Goal: Task Accomplishment & Management: Use online tool/utility

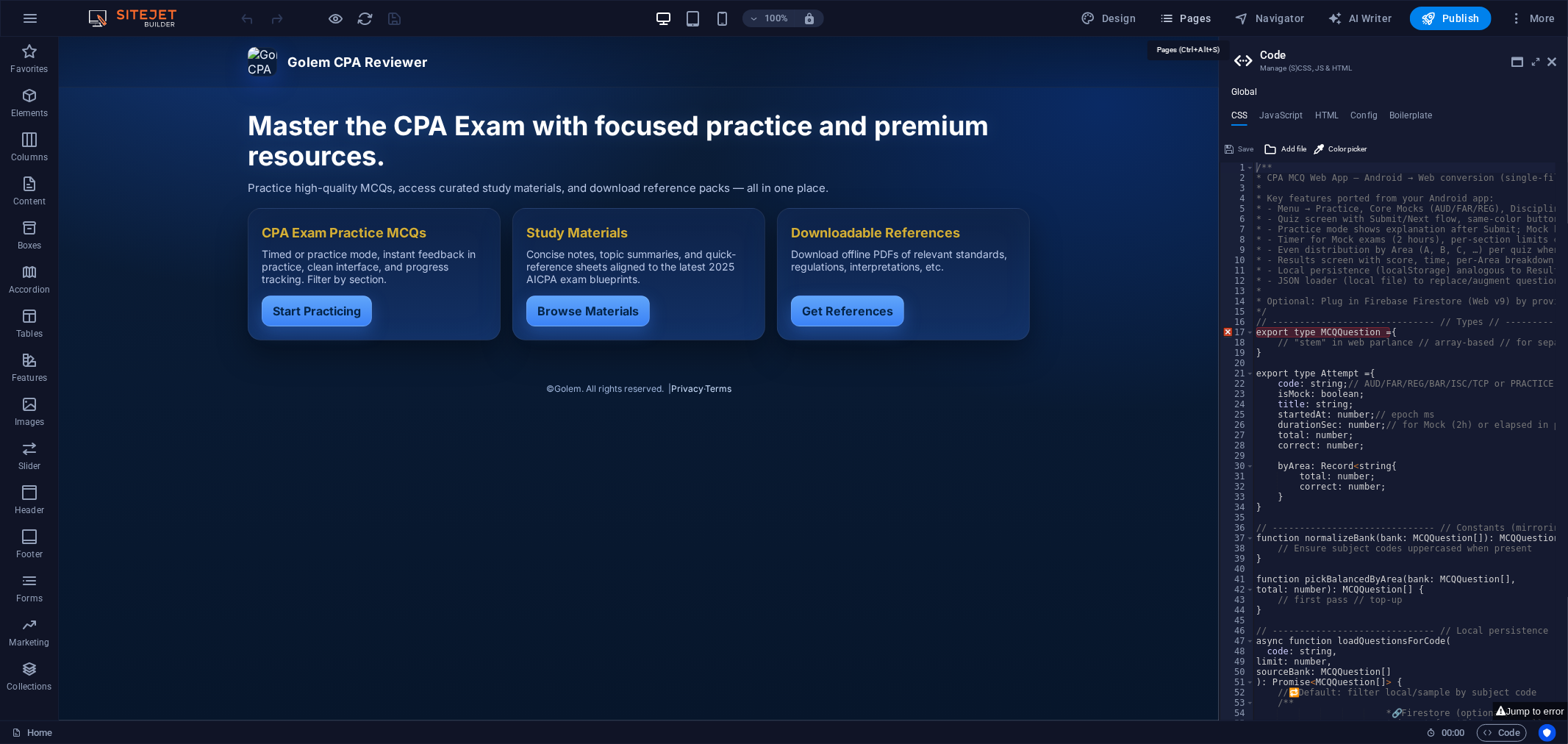
click at [1207, 12] on span "Pages" at bounding box center [1184, 18] width 51 height 15
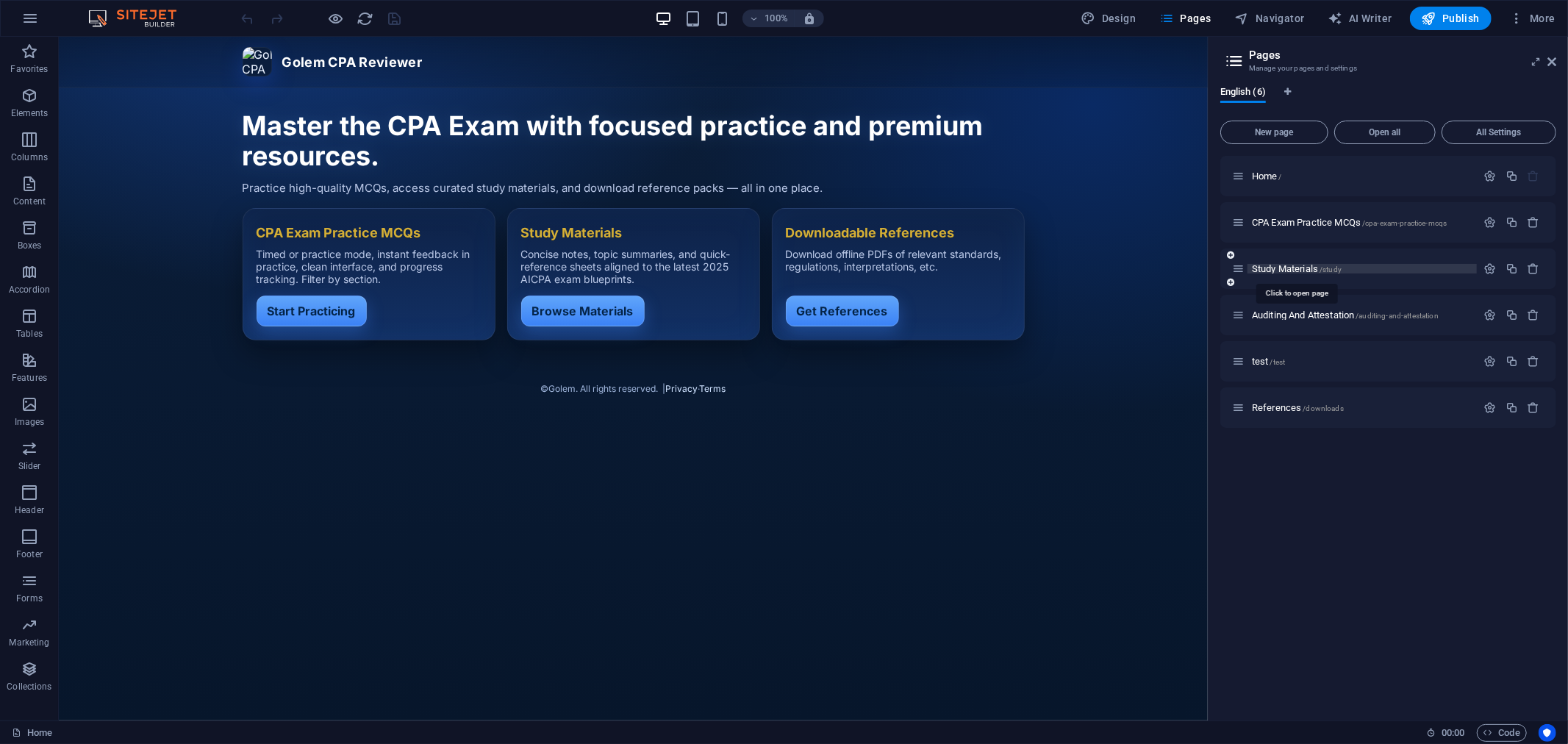
click at [1272, 263] on span "Study Materials /study" at bounding box center [1296, 269] width 89 height 11
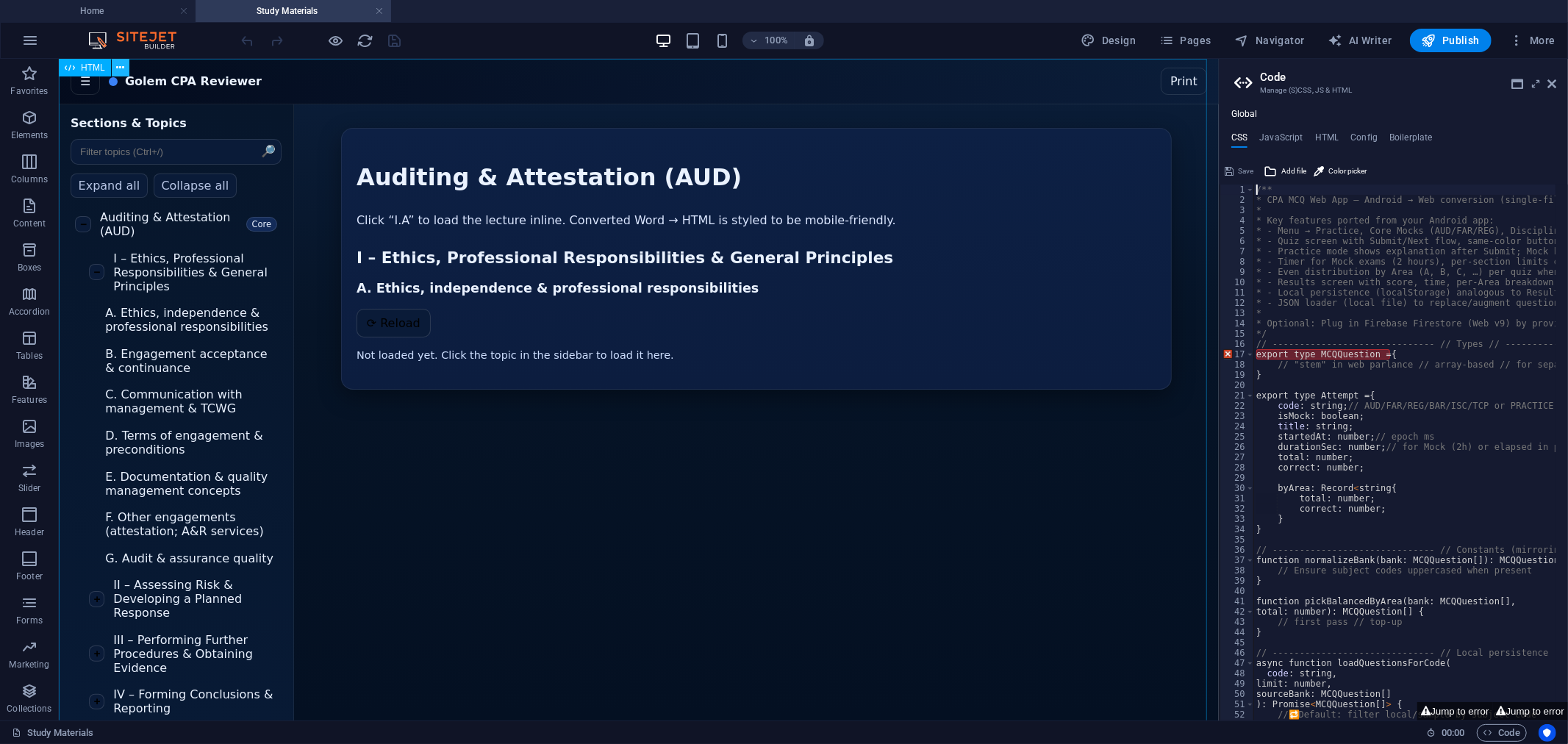
click at [116, 64] on icon at bounding box center [120, 68] width 8 height 16
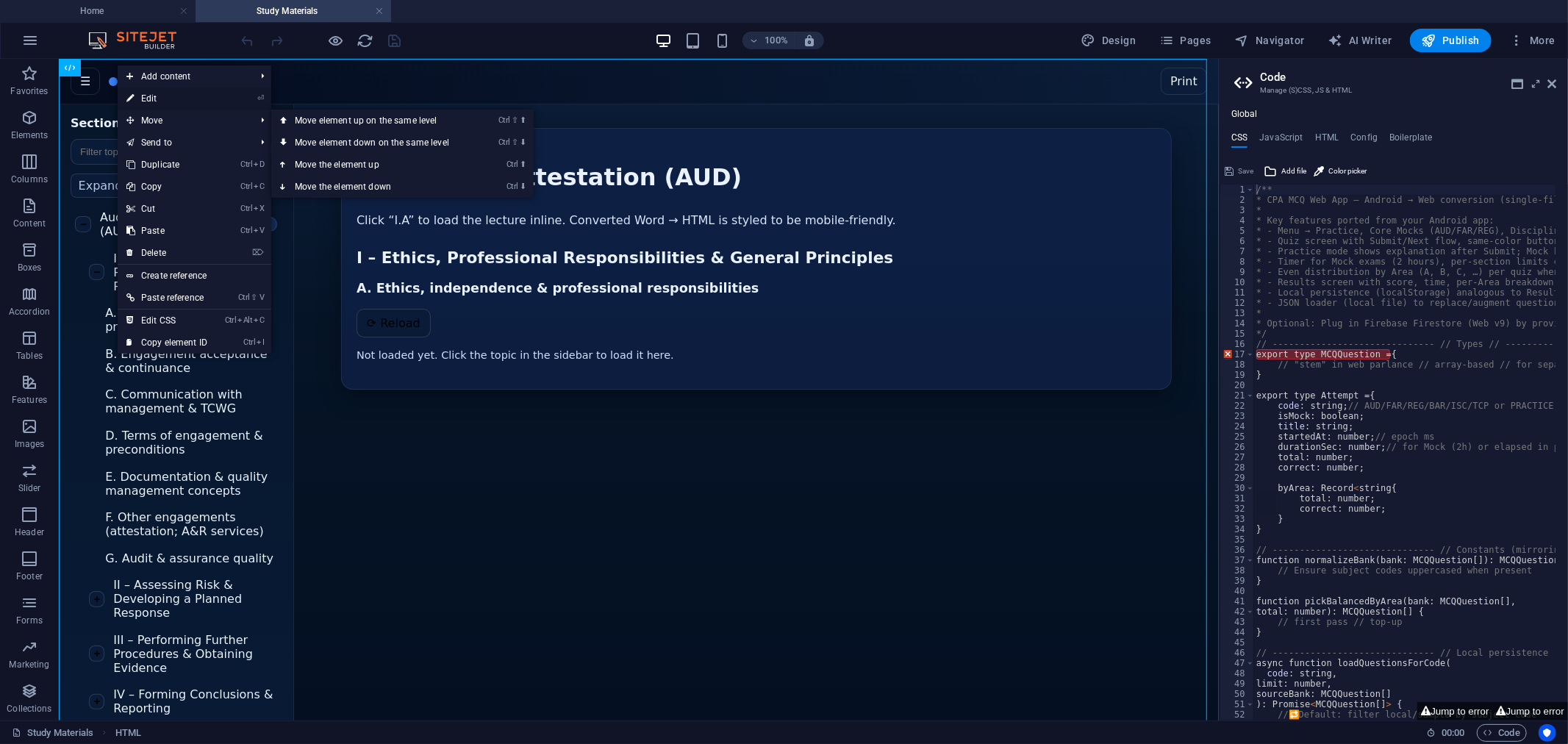
click at [160, 98] on link "⏎ Edit" at bounding box center [166, 98] width 98 height 22
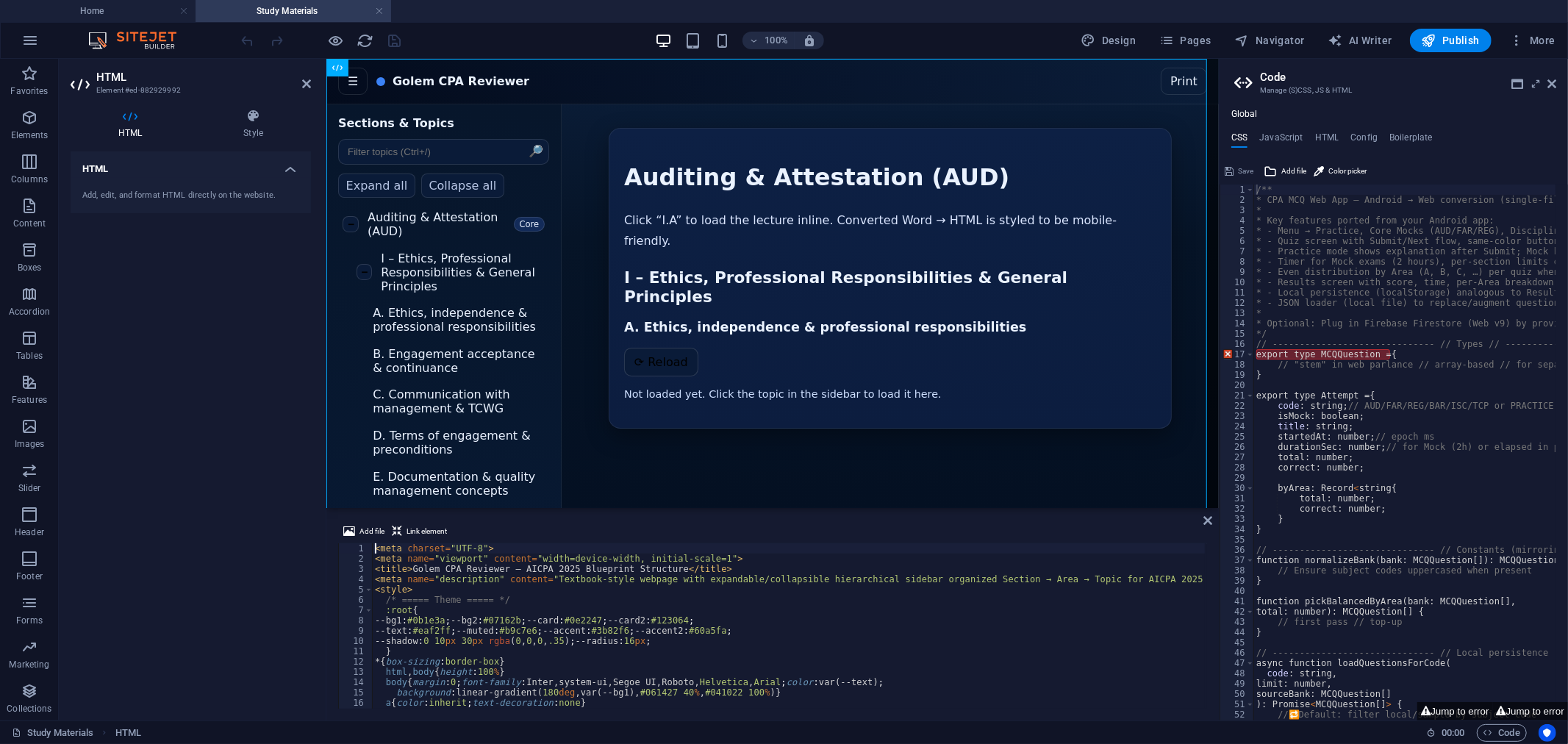
click at [573, 616] on div "< meta charset = "UTF-8" > < meta name = "viewport" content = "width=device-wid…" at bounding box center [963, 635] width 1183 height 184
type textarea "</script>"
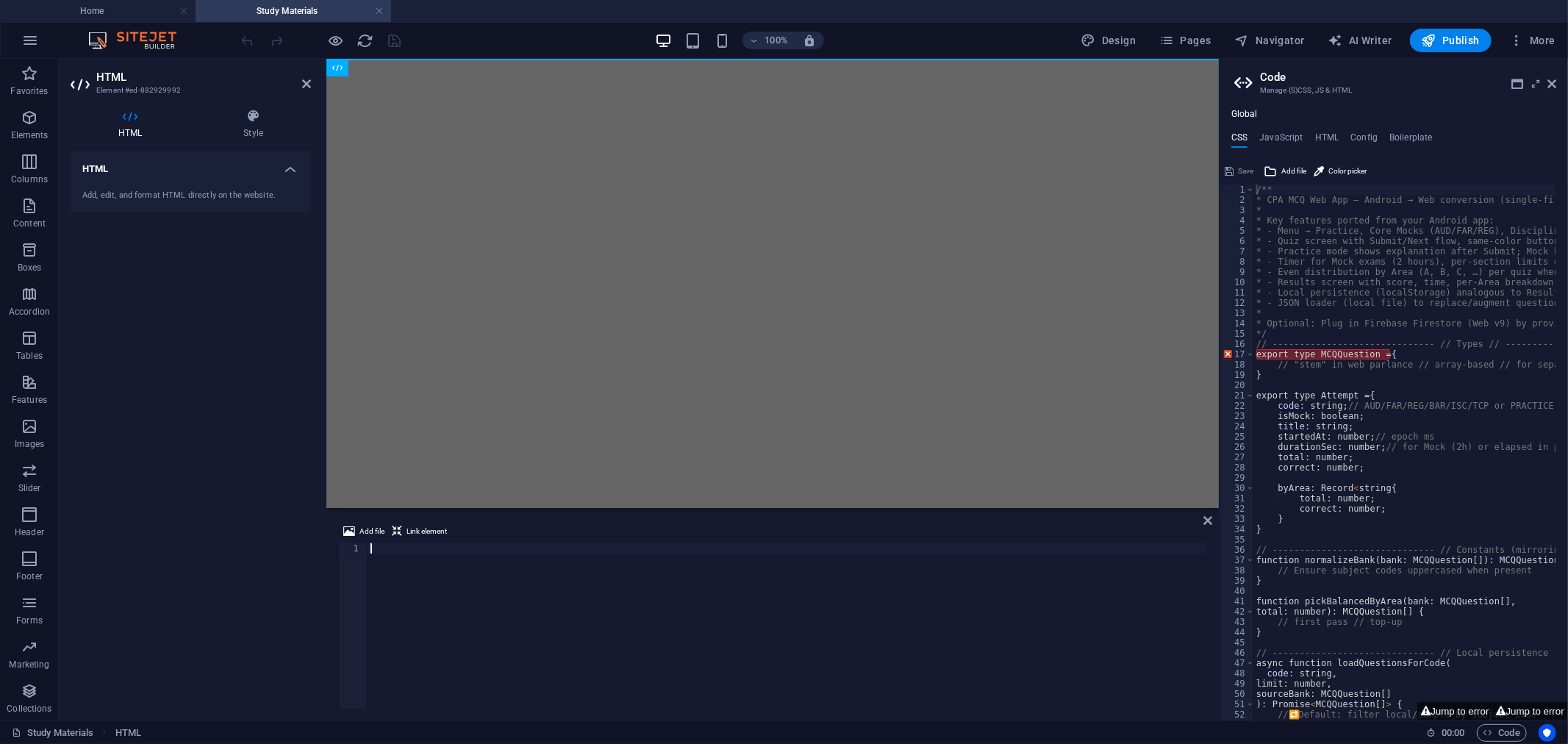
click at [386, 550] on div at bounding box center [787, 636] width 839 height 186
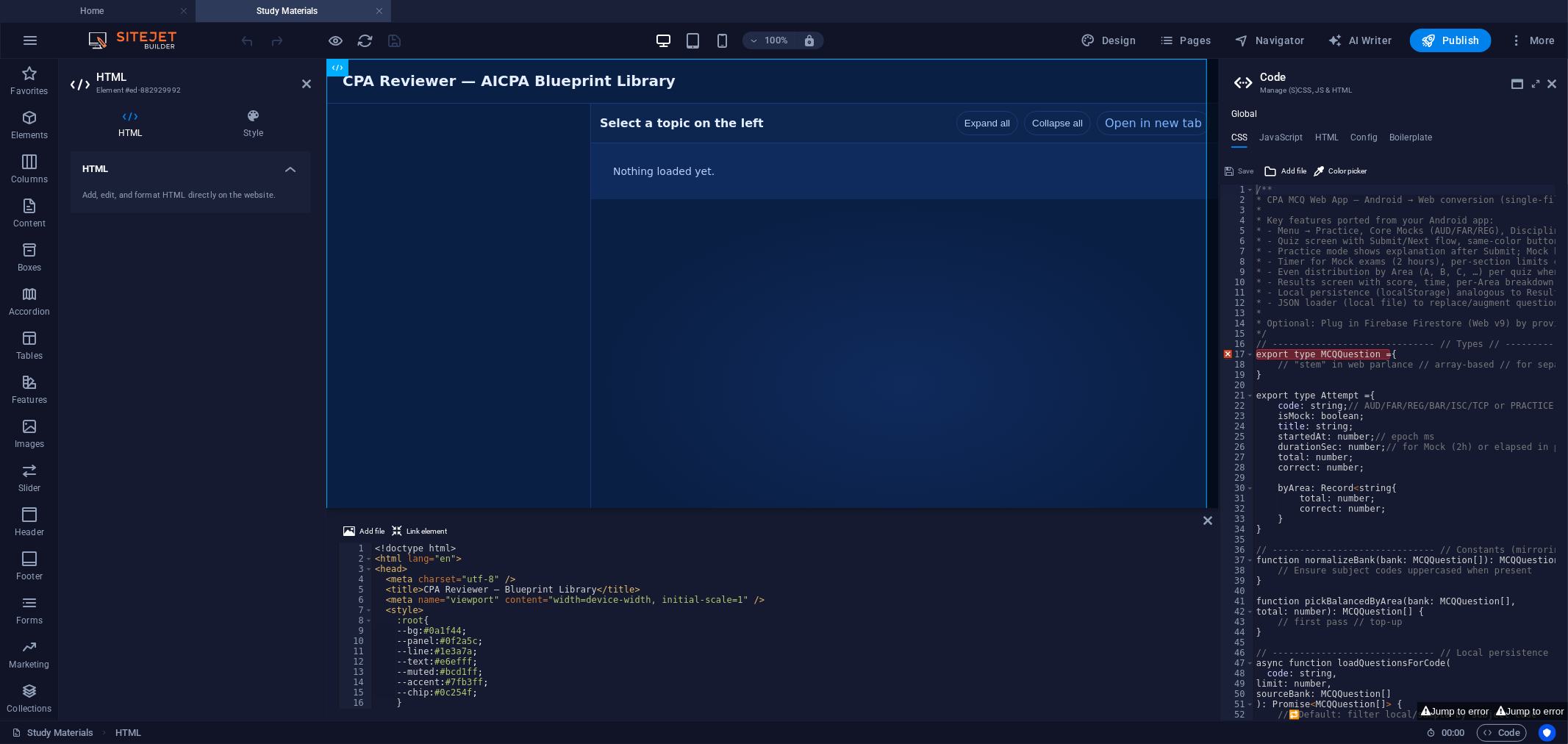
drag, startPoint x: 1204, startPoint y: 687, endPoint x: 891, endPoint y: 447, distance: 394.4
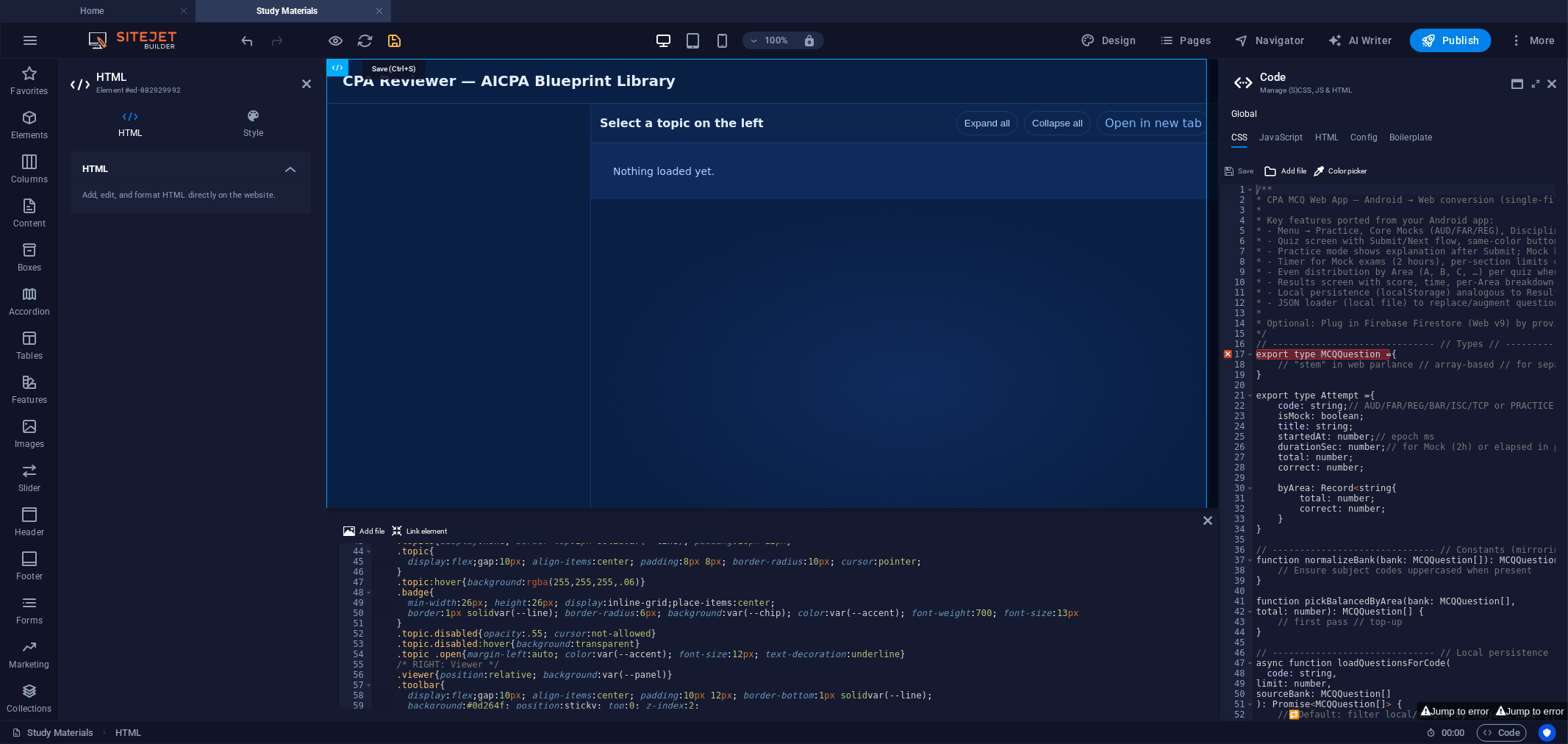
click at [394, 36] on icon "save" at bounding box center [394, 40] width 17 height 17
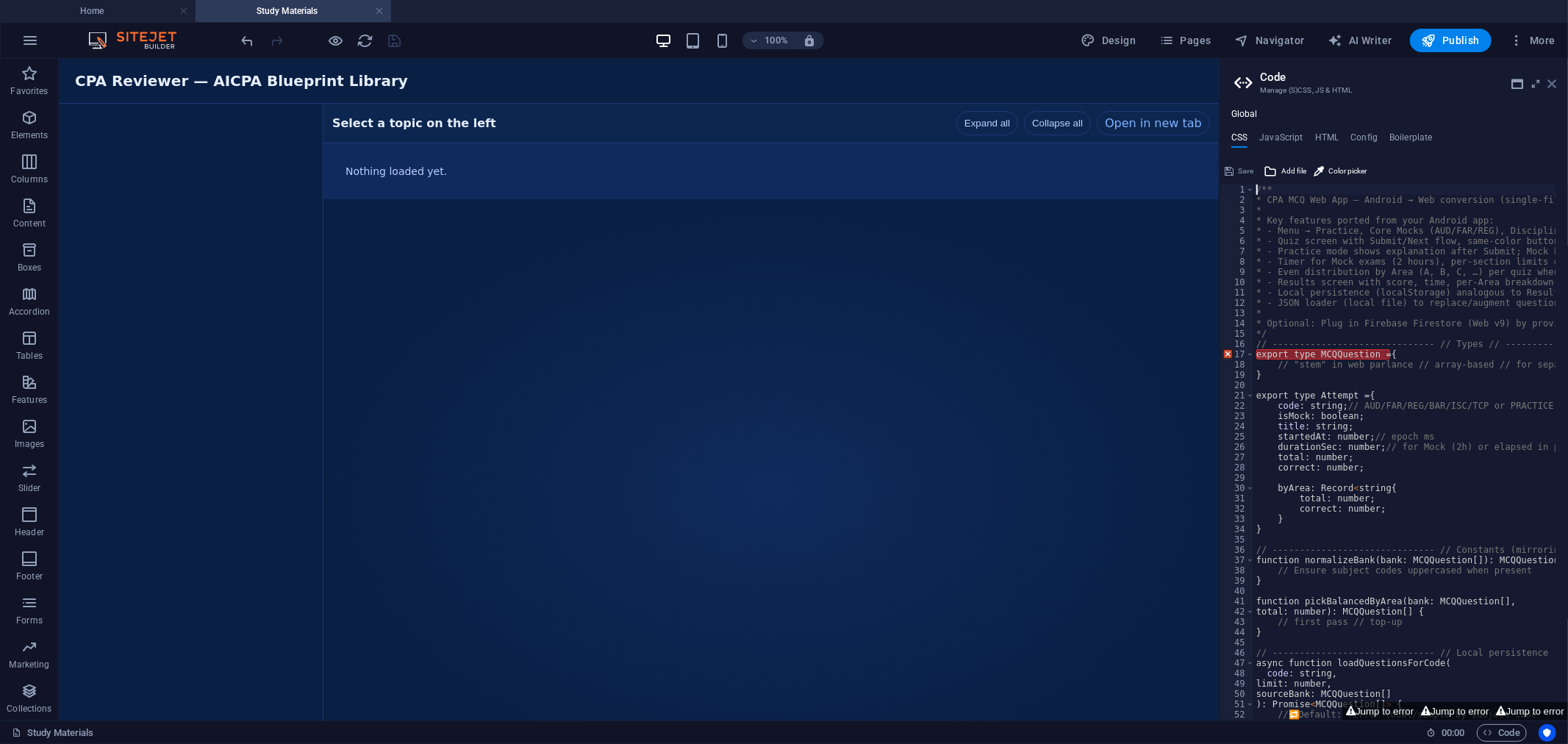
click at [1556, 83] on icon at bounding box center [1551, 84] width 9 height 12
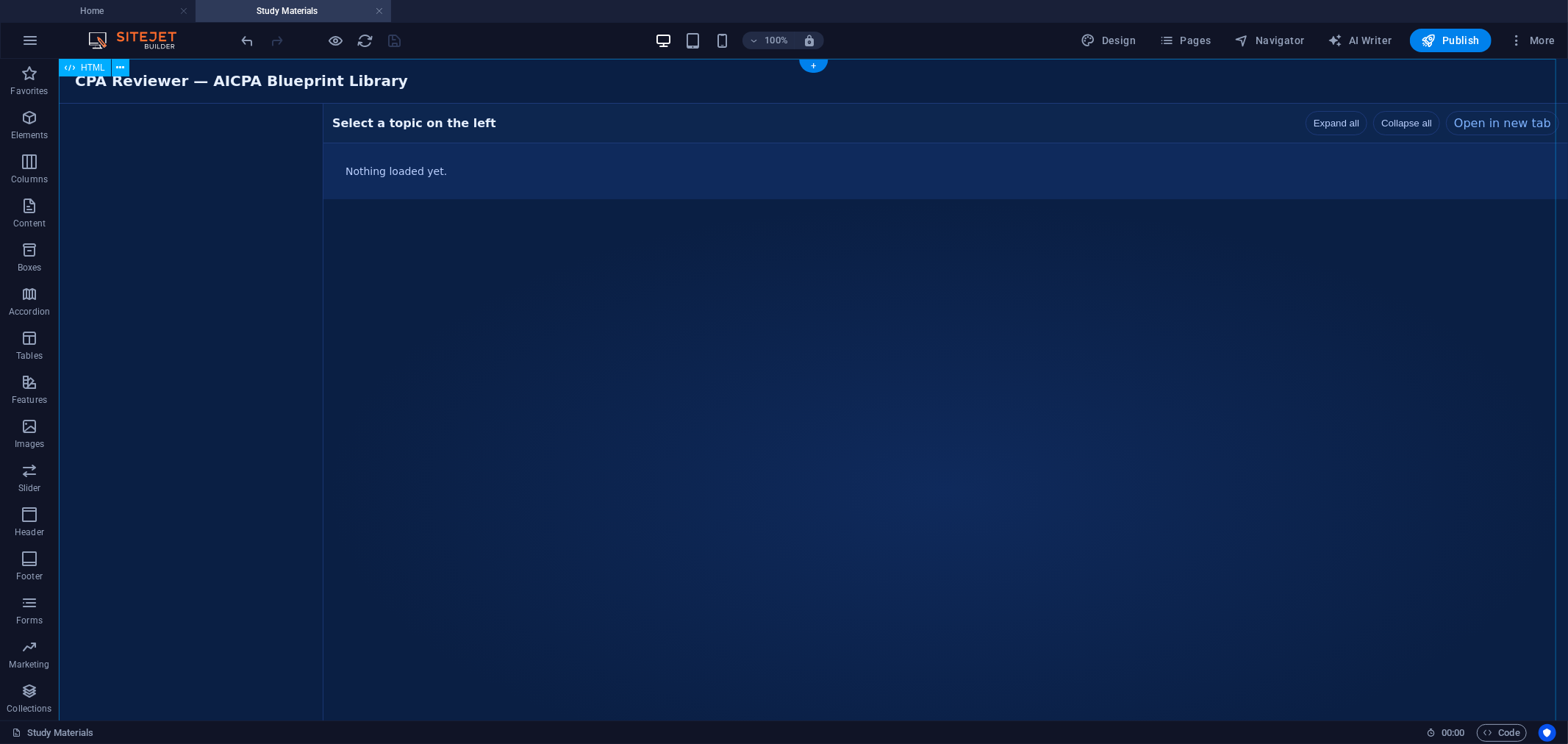
click at [1327, 123] on div "CPA Reviewer — Blueprint Library CPA Reviewer — AICPA Blueprint Library Select …" at bounding box center [812, 390] width 1509 height 664
click at [122, 69] on icon at bounding box center [120, 68] width 8 height 16
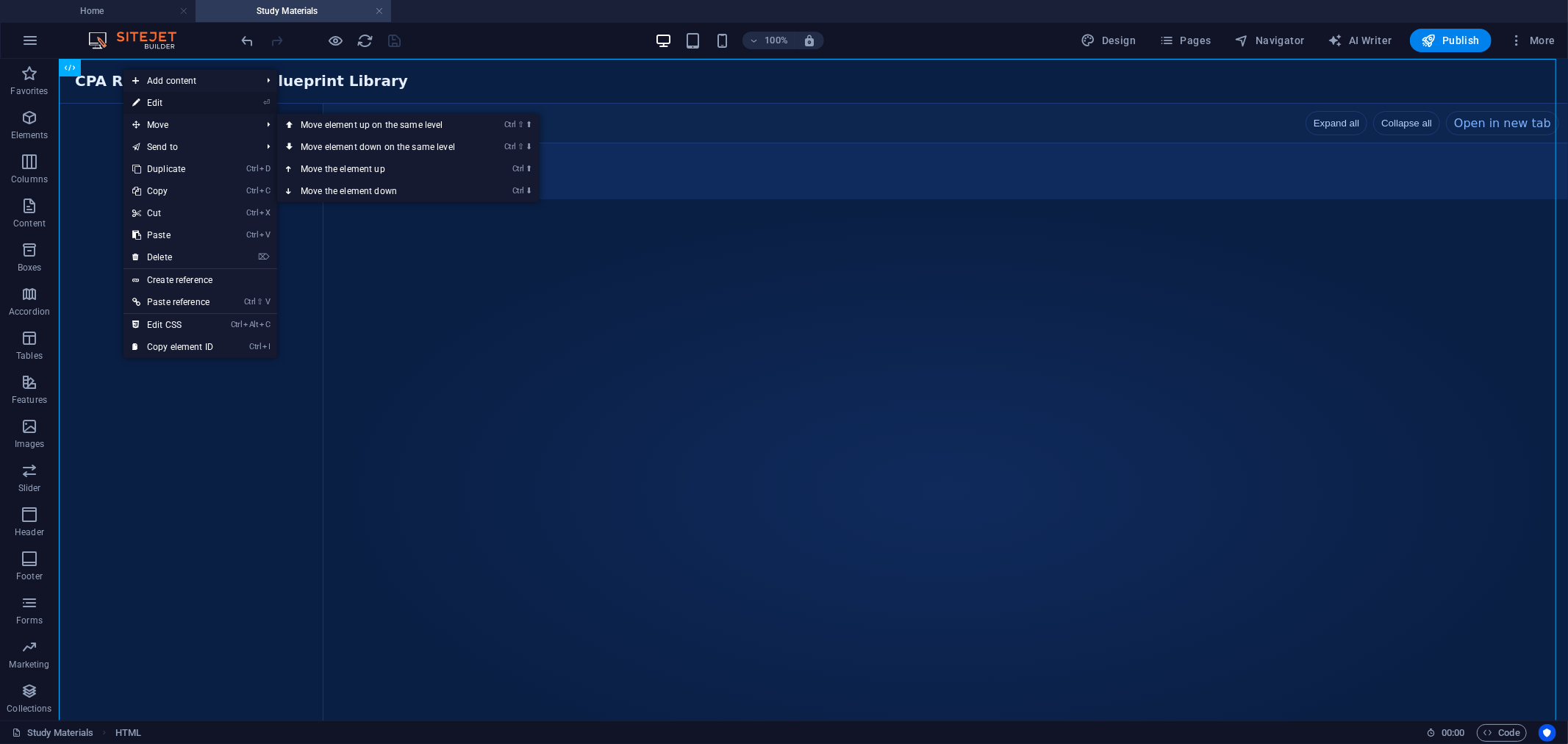
click at [168, 94] on link "⏎ Edit" at bounding box center [172, 103] width 98 height 22
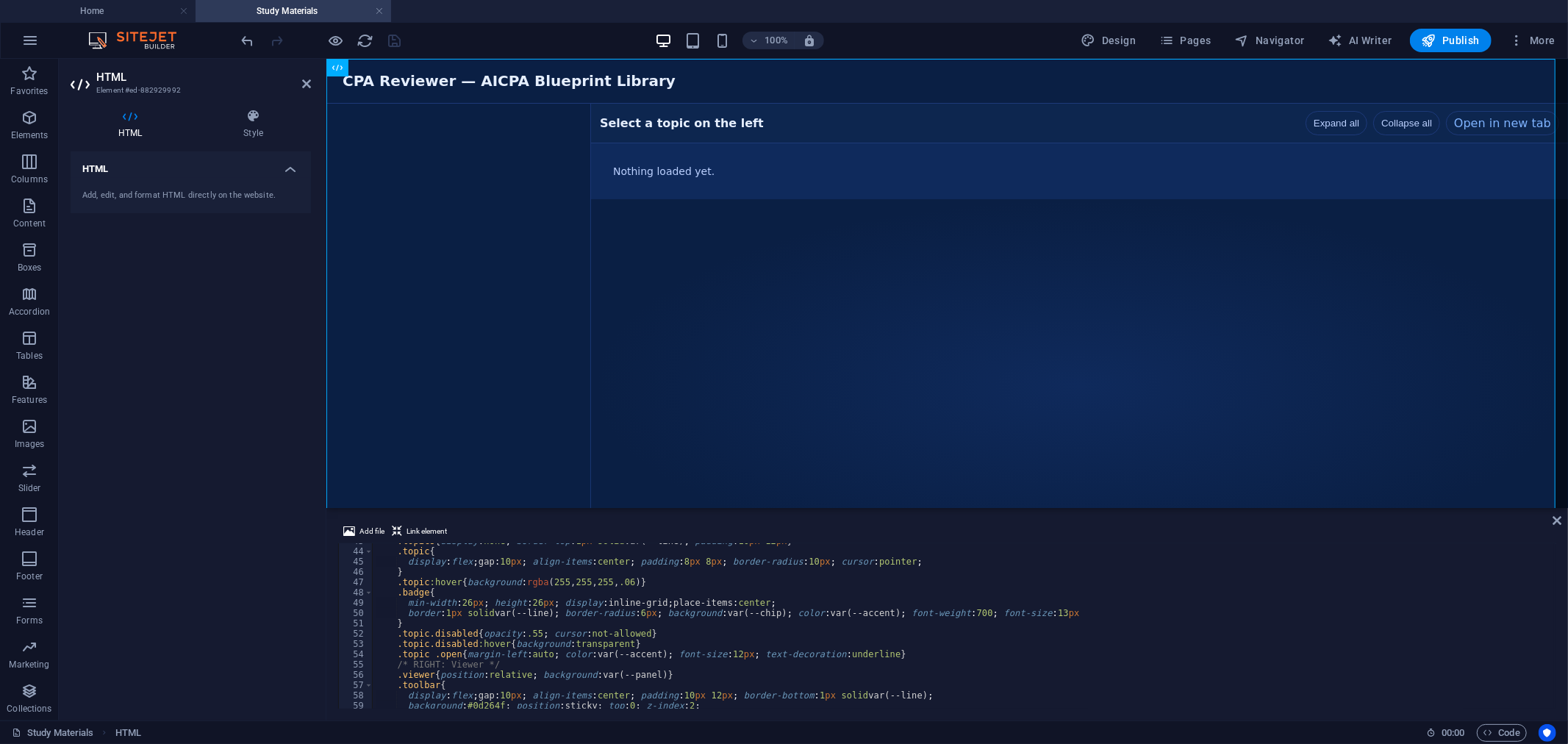
scroll to position [440, 0]
click at [483, 580] on div ".topics { display : none ; border-top : 1 px solid var(--line) ; padding : 10 p…" at bounding box center [963, 629] width 1181 height 186
type textarea "</html>"
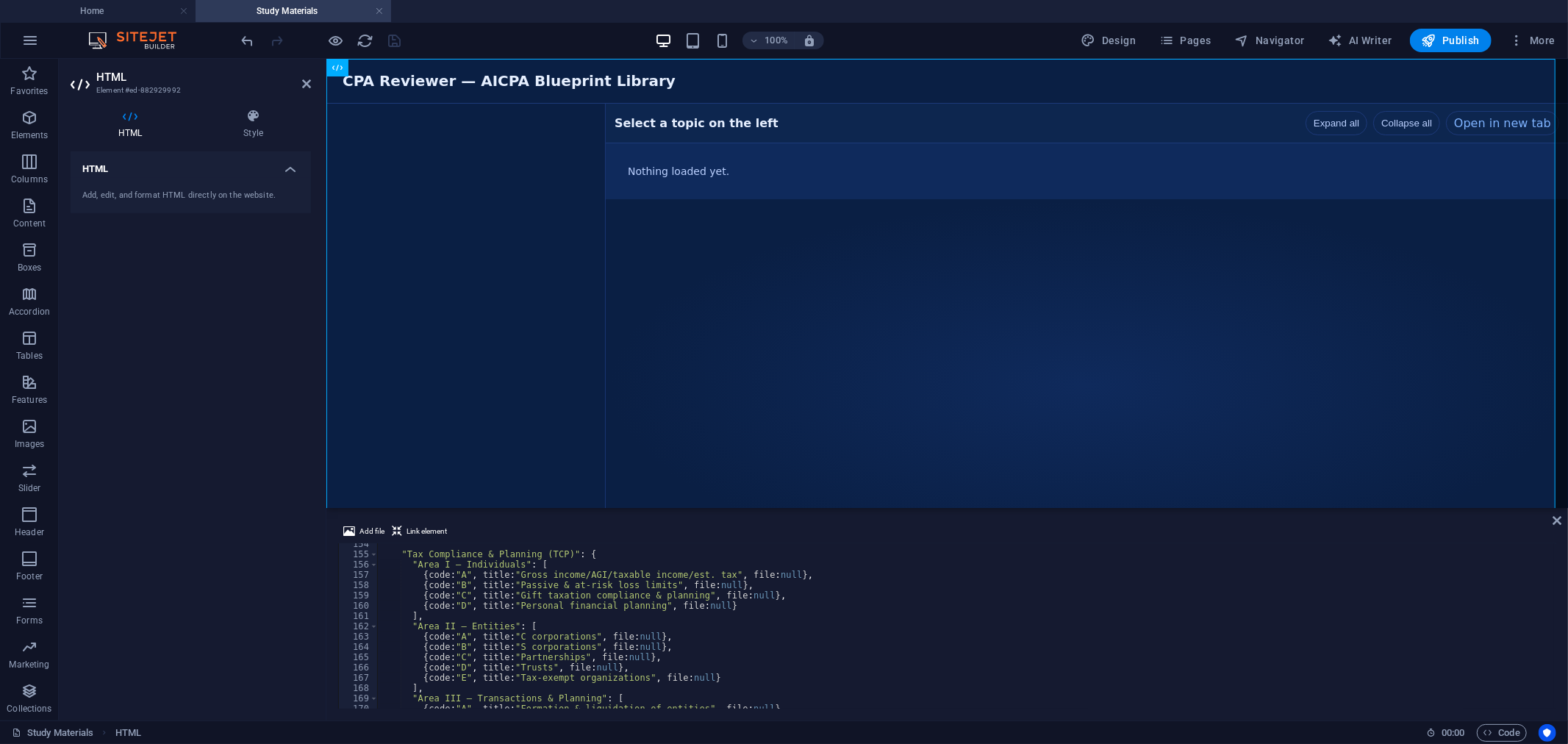
scroll to position [1237, 0]
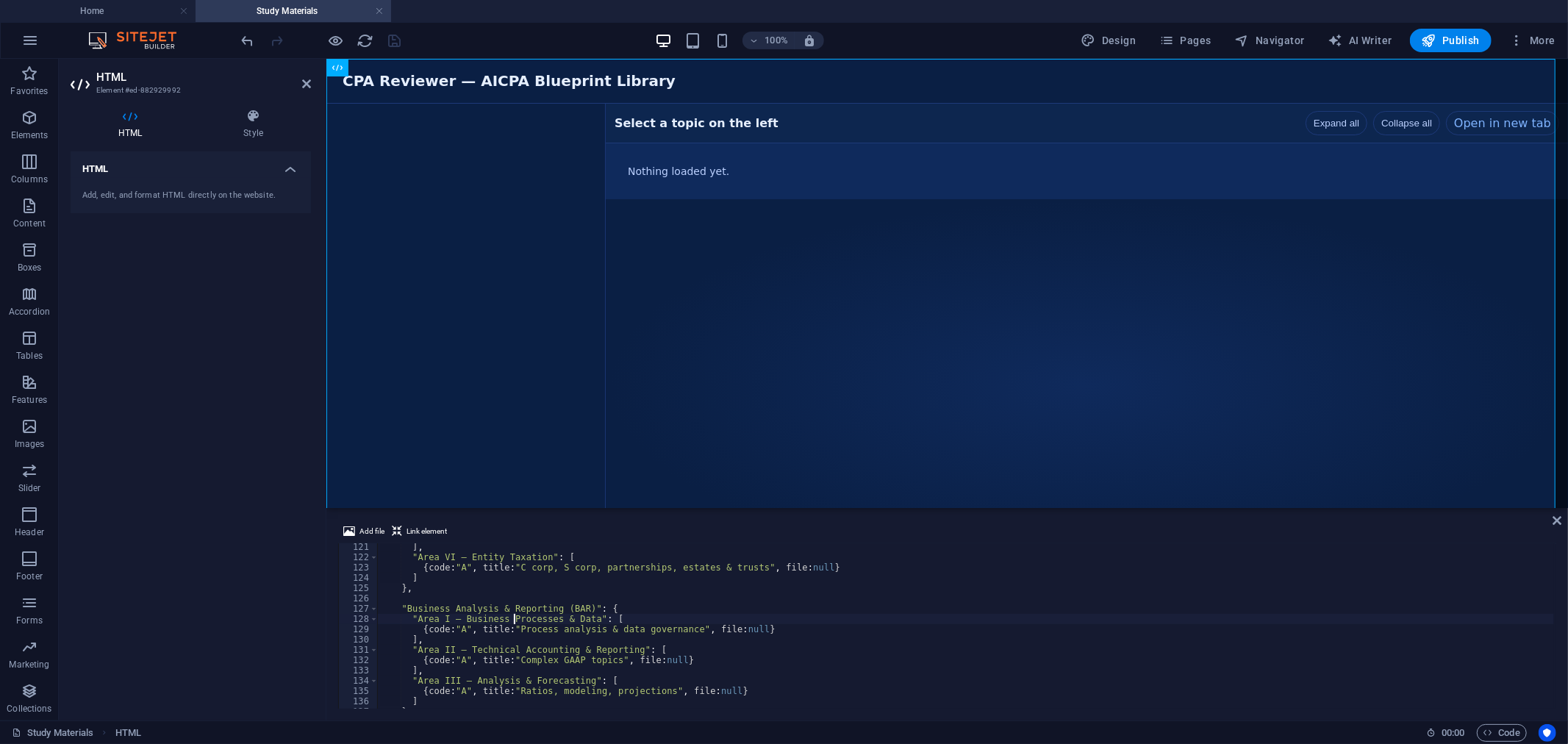
click at [513, 614] on div "] , "Area VI — Entity Taxation" : [ { code : "A" , title : "C corp, S corp, par…" at bounding box center [965, 635] width 1177 height 186
type textarea "</html>"
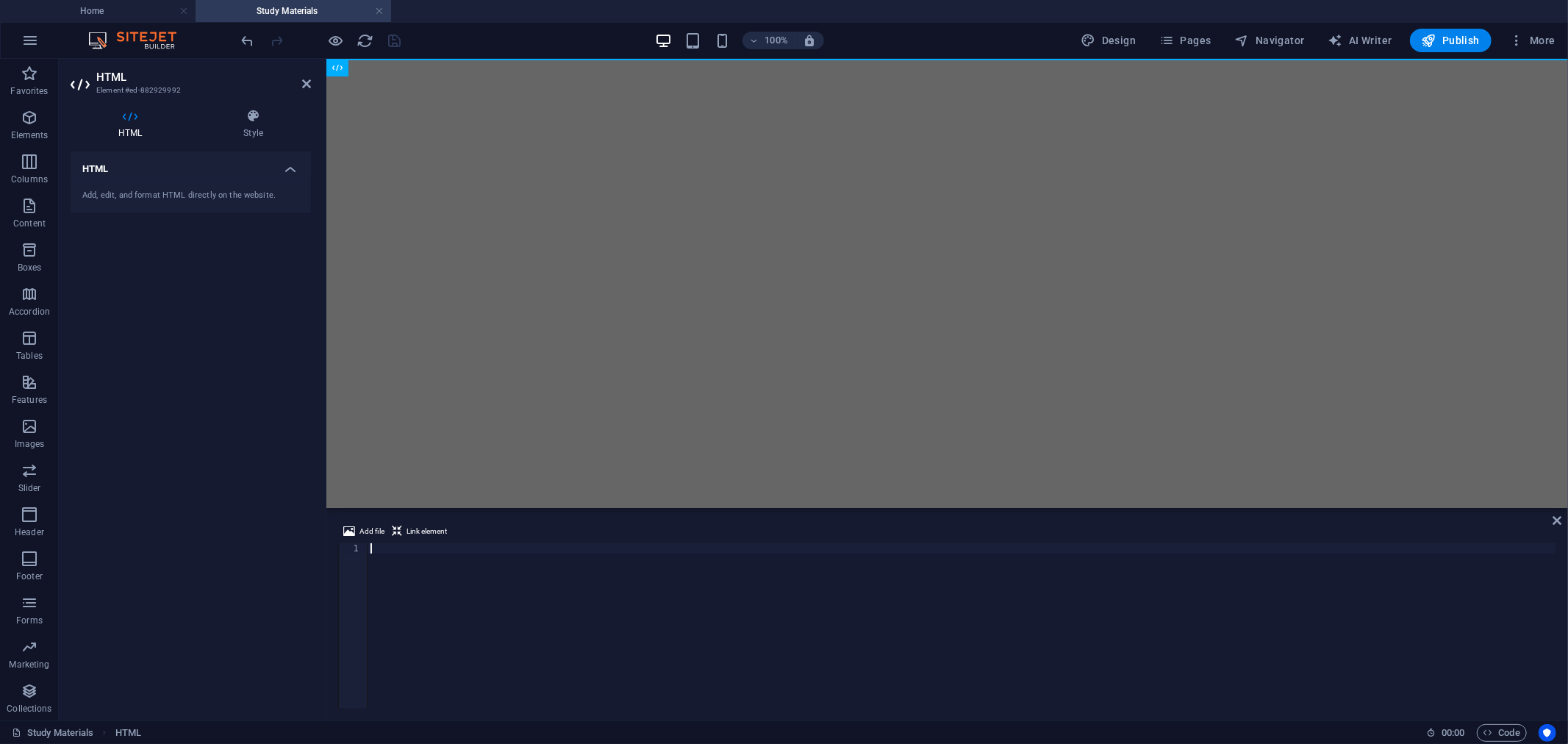
click at [383, 550] on div at bounding box center [962, 636] width 1188 height 186
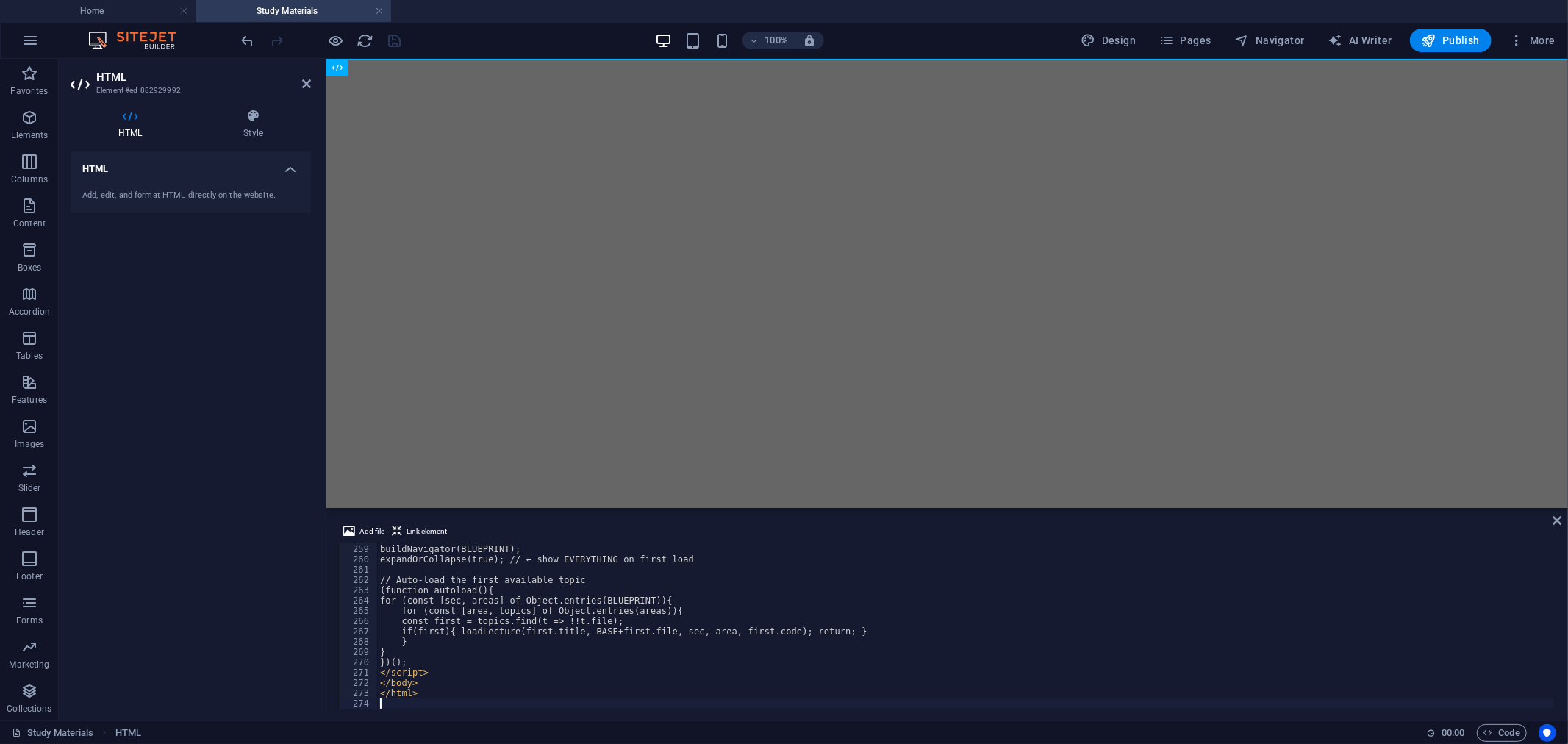
scroll to position [2655, 0]
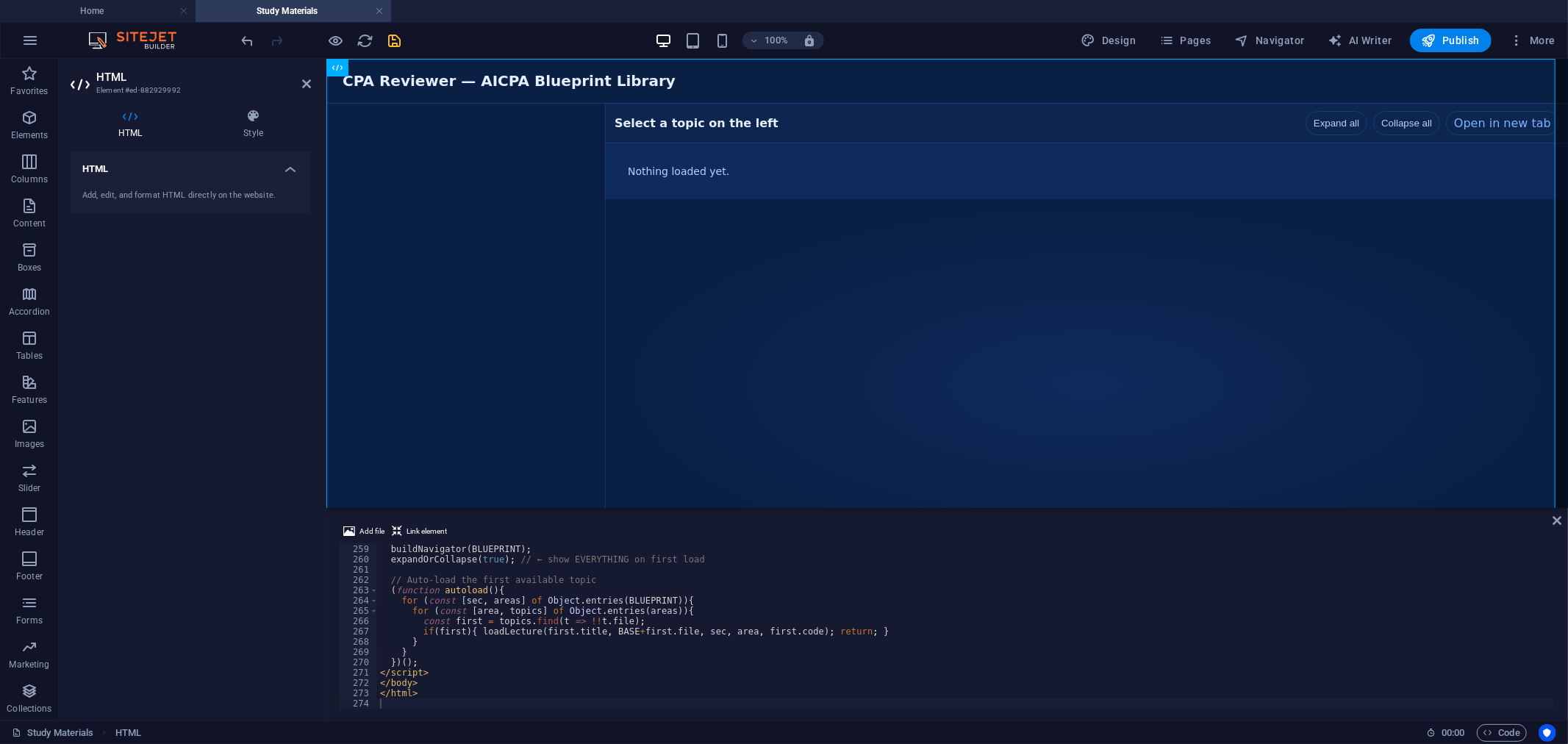
click at [452, 41] on div "100% Design Pages Navigator AI Writer Publish More" at bounding box center [900, 40] width 1322 height 23
click at [391, 37] on icon "save" at bounding box center [394, 40] width 17 height 17
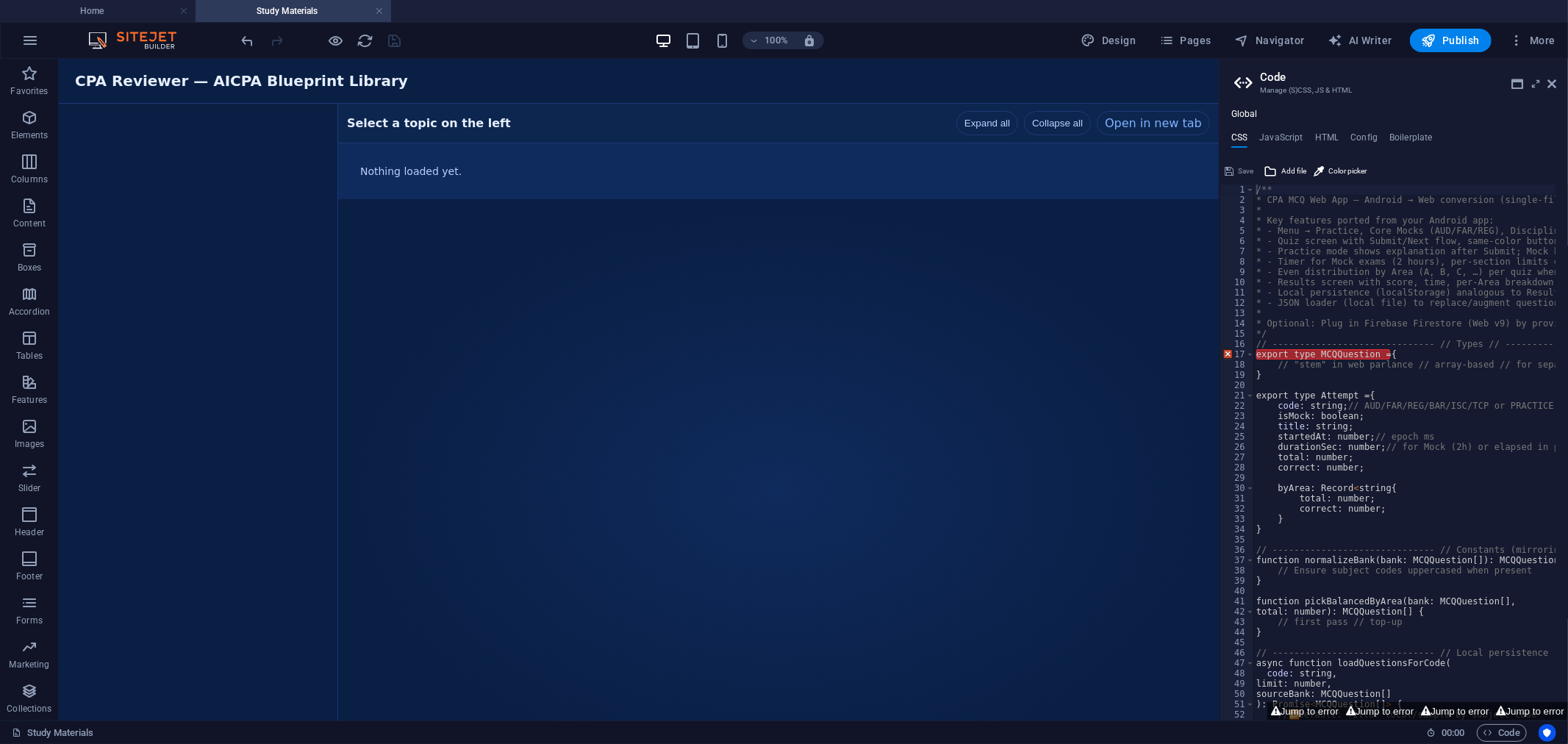
drag, startPoint x: 122, startPoint y: 59, endPoint x: 62, endPoint y: 2, distance: 82.8
click at [122, 59] on header "100% Design Pages Navigator AI Writer Publish More" at bounding box center [784, 40] width 1568 height 37
click at [119, 64] on icon at bounding box center [120, 68] width 8 height 16
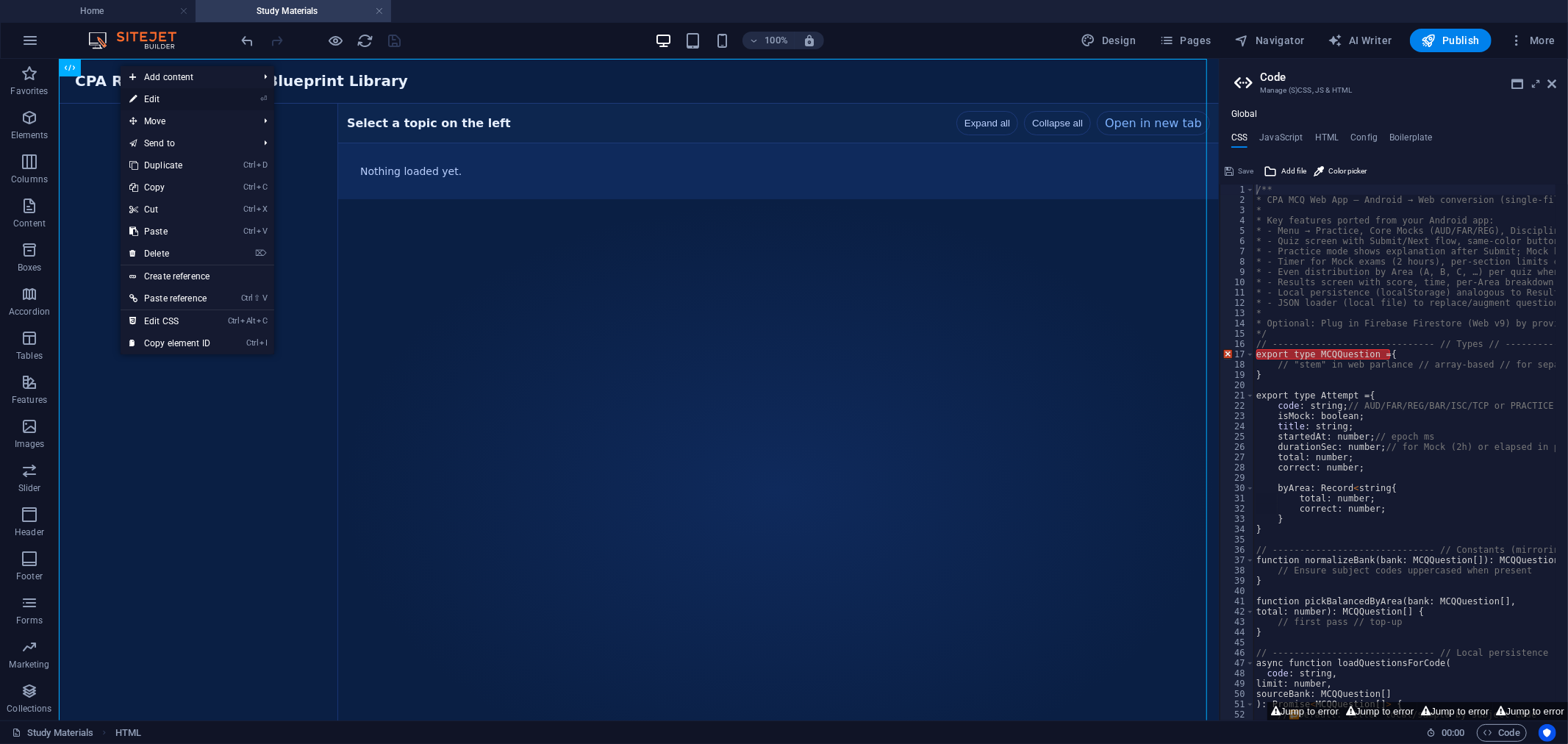
click at [209, 98] on link "⏎ Edit" at bounding box center [169, 99] width 98 height 22
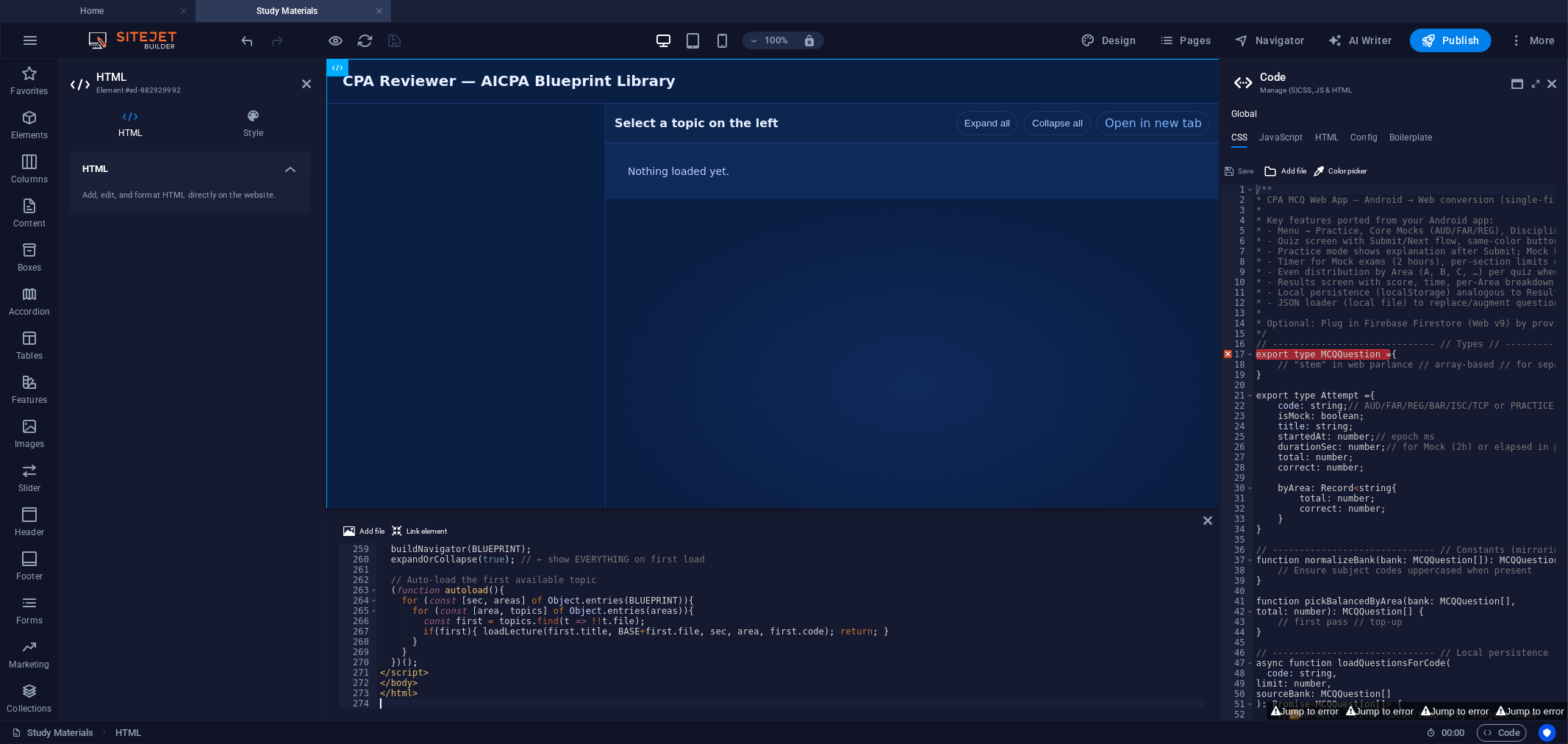
scroll to position [2656, 0]
click at [467, 576] on div "buildNavigator ( BLUEPRINT ) ; expandOrCollapse ( true ) ; // ← show EVERYTHING…" at bounding box center [865, 627] width 976 height 186
type textarea "</html>"
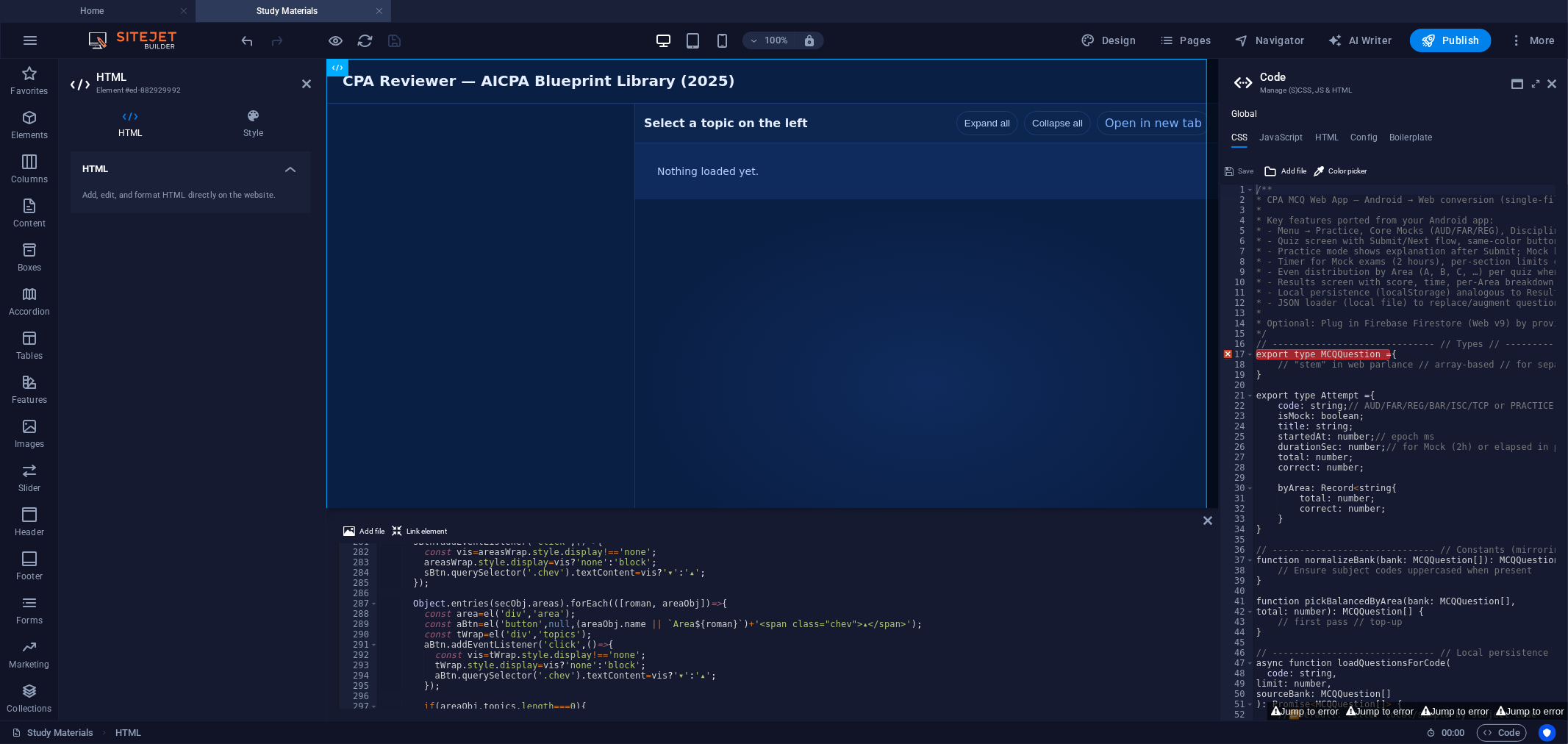
scroll to position [2889, 0]
click at [490, 591] on div "sBtn . addEventListener ( 'click' , ( ) => { const vis = areasWrap . style . di…" at bounding box center [865, 629] width 976 height 184
click at [419, 47] on div "100% Design Pages Navigator AI Writer Publish More" at bounding box center [900, 40] width 1322 height 23
drag, startPoint x: 394, startPoint y: 41, endPoint x: 353, endPoint y: 4, distance: 55.2
click at [394, 41] on icon "save" at bounding box center [394, 40] width 17 height 17
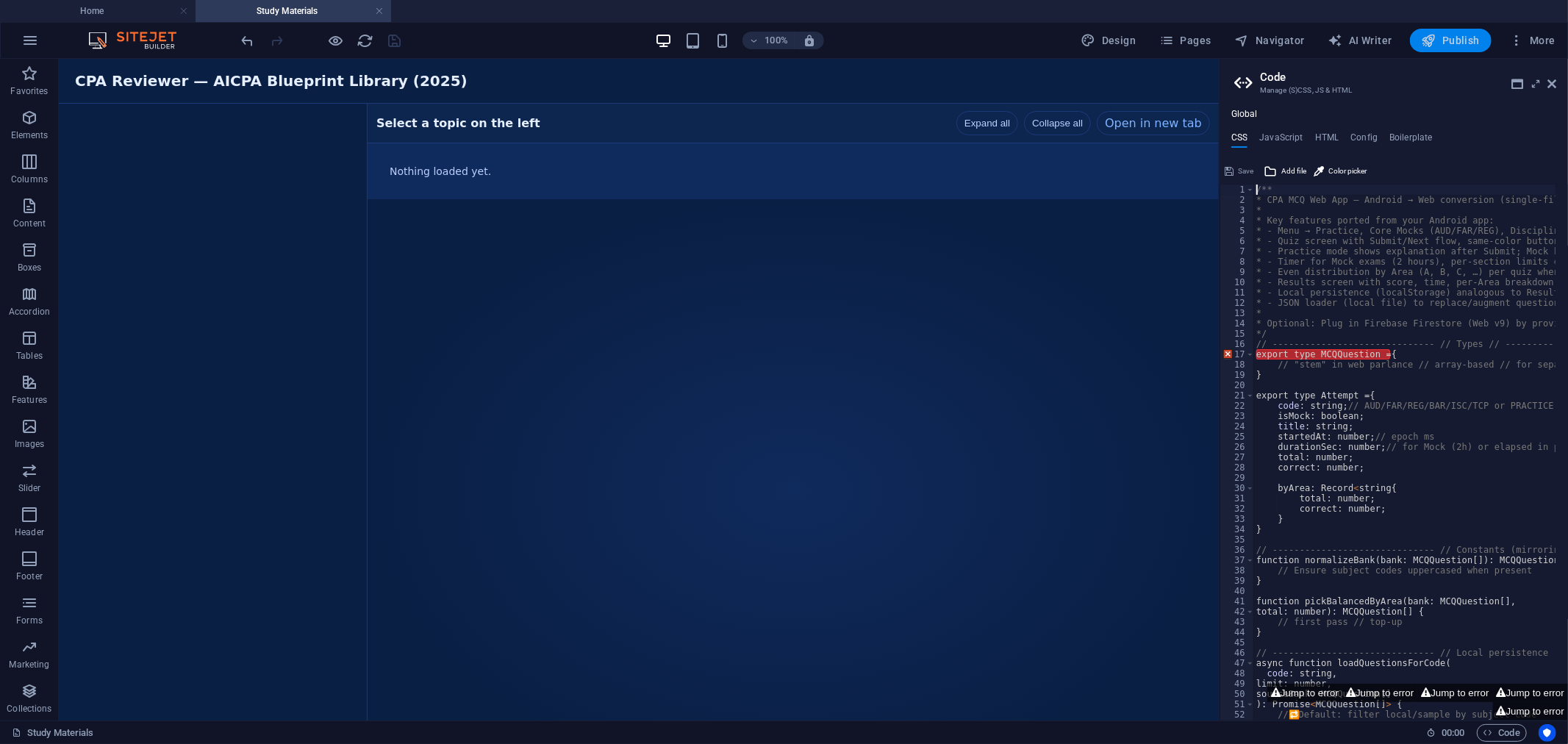
click at [1460, 41] on span "Publish" at bounding box center [1451, 40] width 58 height 15
